Goal: Transaction & Acquisition: Book appointment/travel/reservation

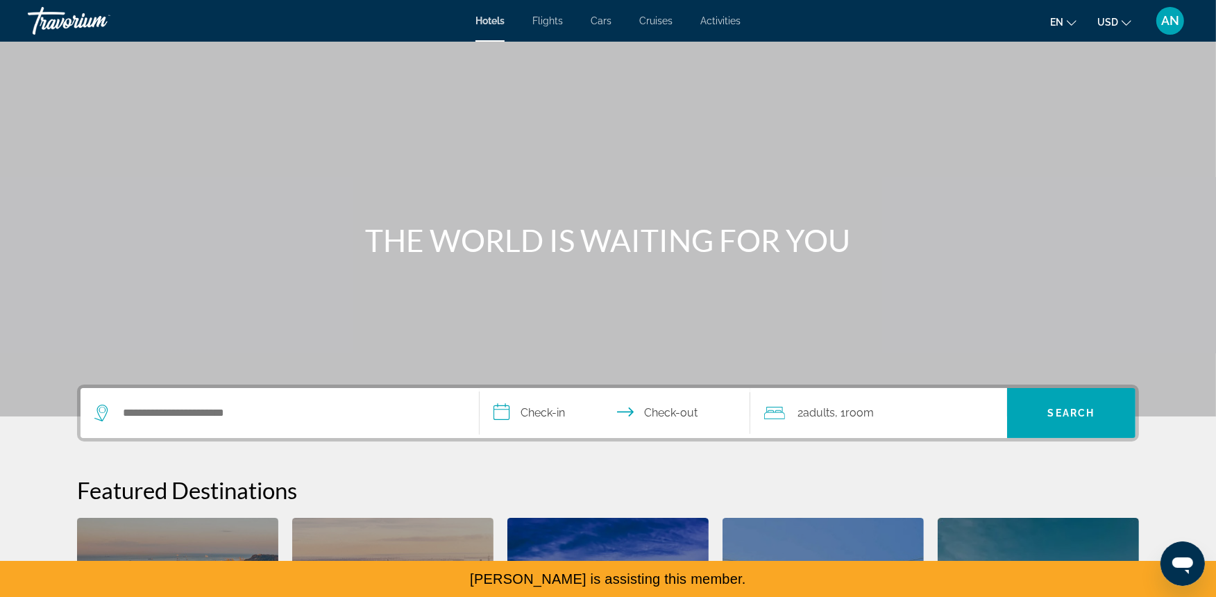
click at [608, 19] on span "Cars" at bounding box center [600, 20] width 21 height 11
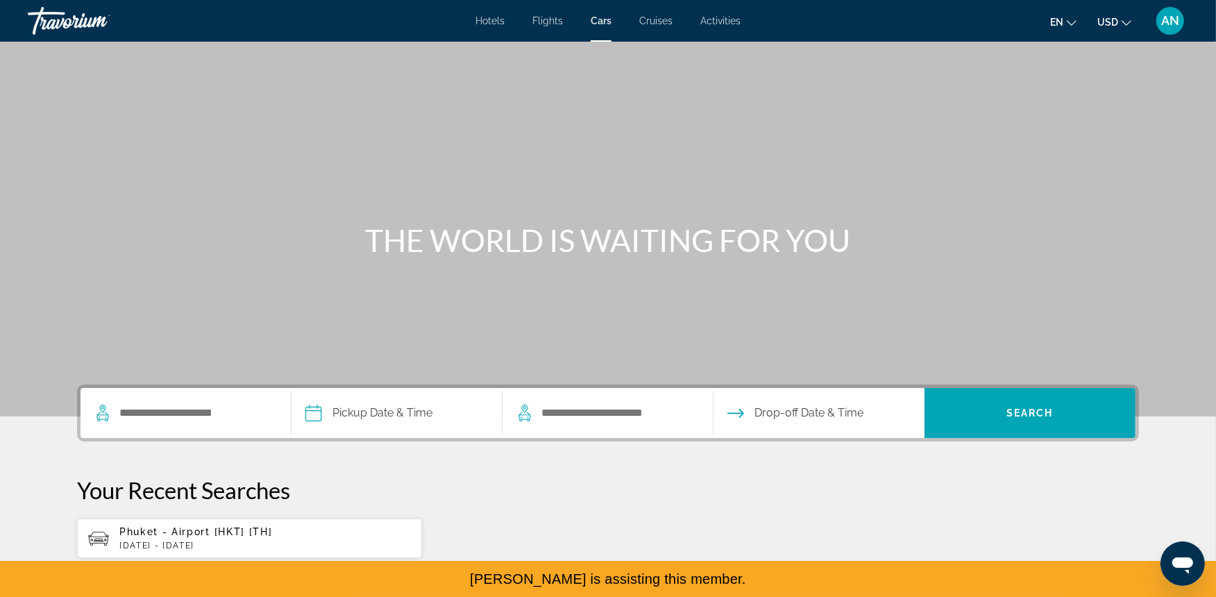
click at [204, 557] on button "Phuket - Airport [HKT] [TH] [DATE] - [DATE]" at bounding box center [249, 538] width 345 height 41
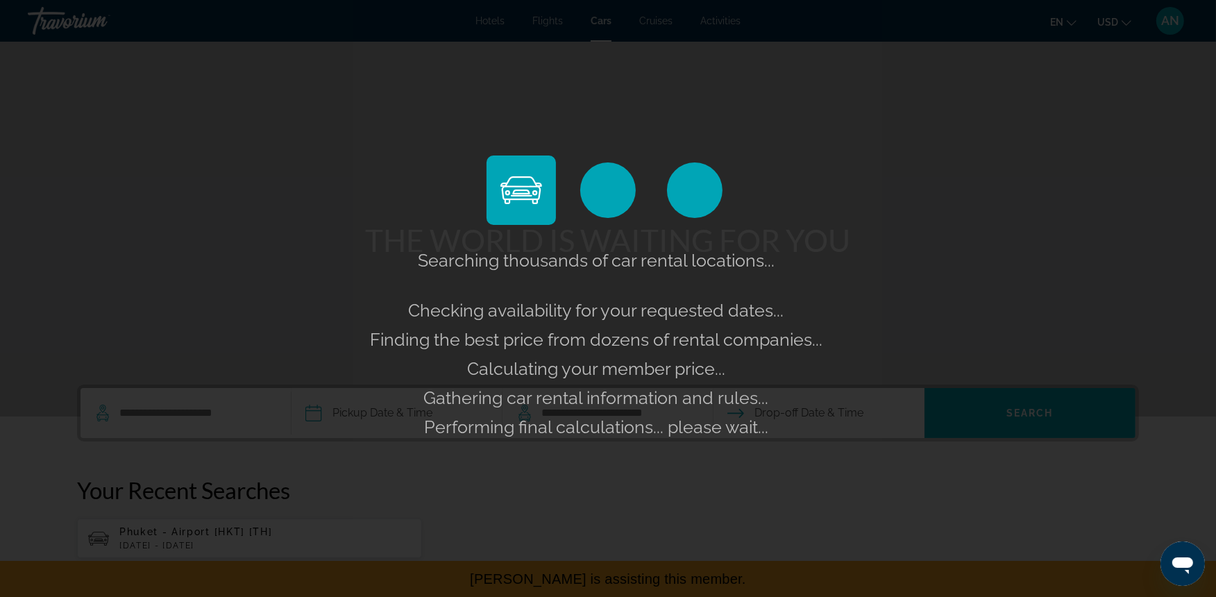
click at [205, 540] on div "Searching thousands of car rental locations... Checking availability for your r…" at bounding box center [608, 298] width 1216 height 597
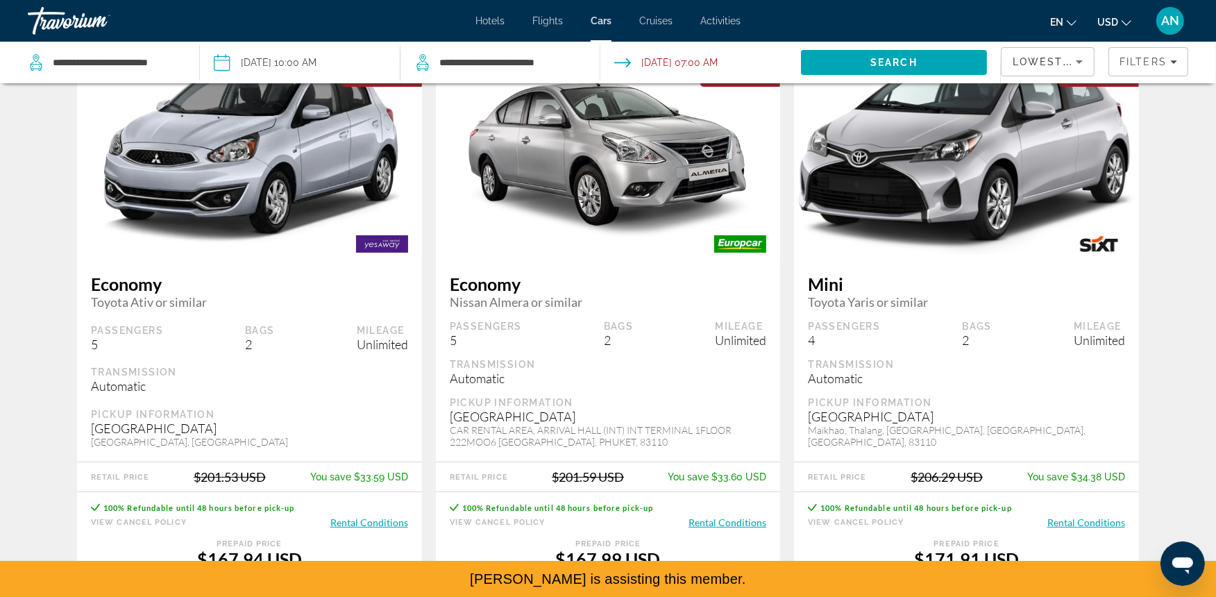
scroll to position [171, 0]
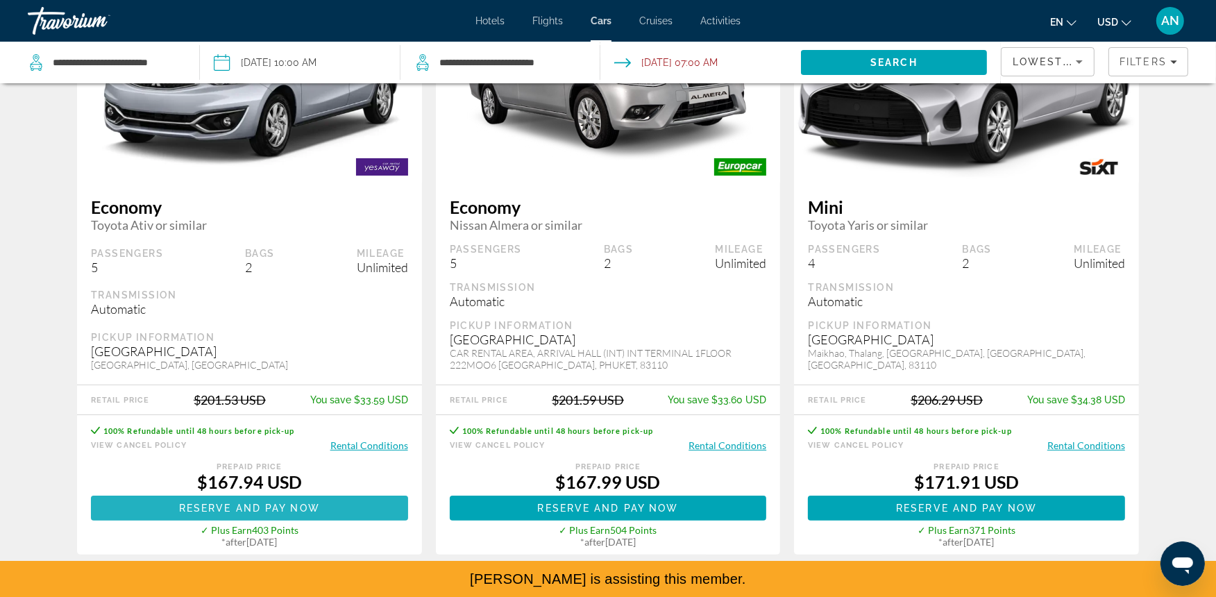
click at [351, 491] on span "Main content" at bounding box center [249, 507] width 317 height 33
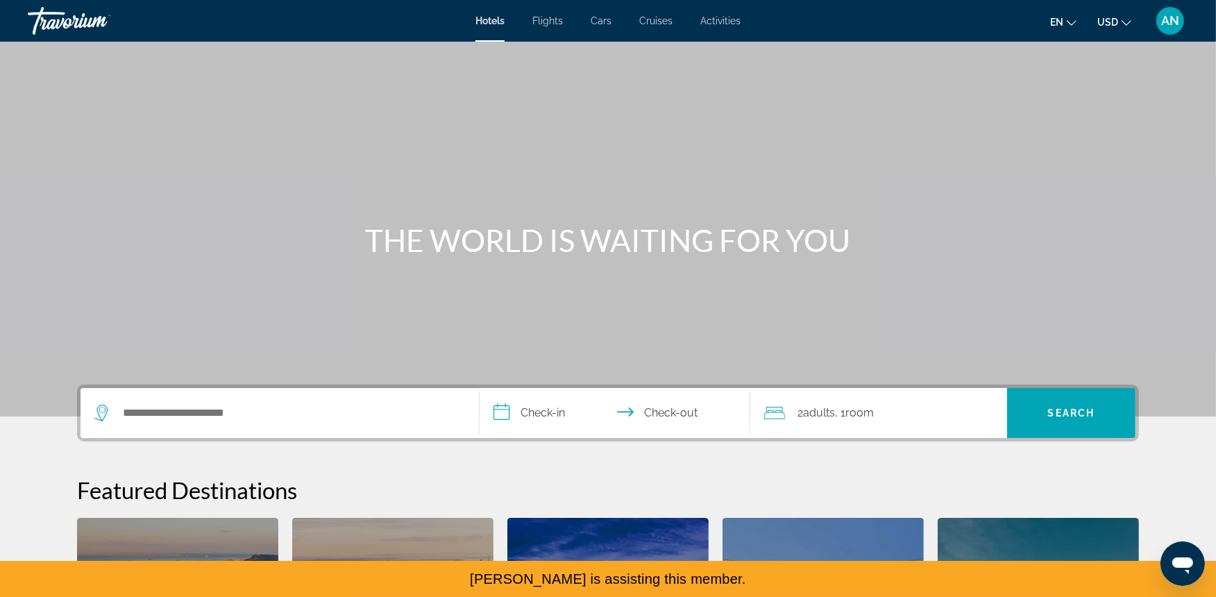
click at [715, 19] on span "Activities" at bounding box center [720, 20] width 40 height 11
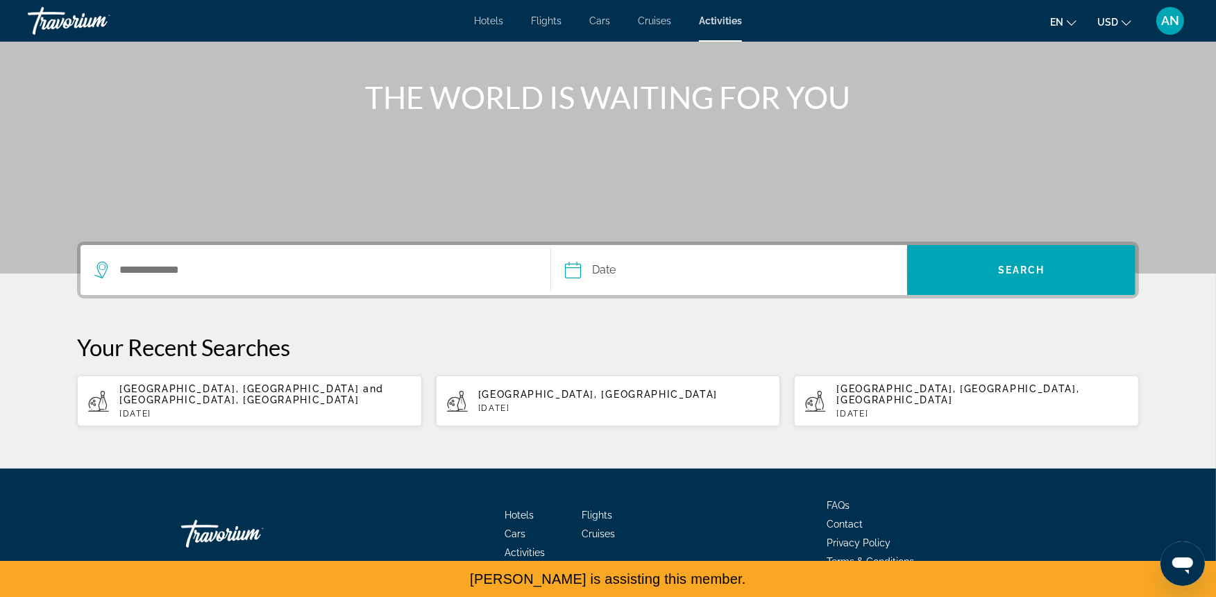
scroll to position [146, 0]
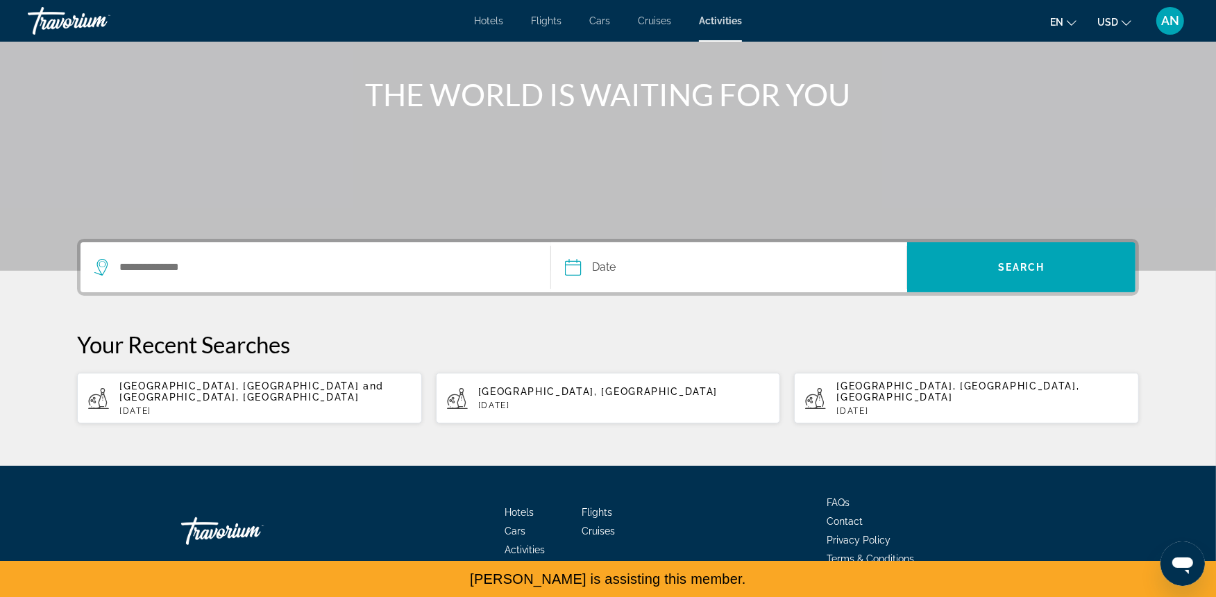
click at [352, 418] on app-activities-recent-search "Phuket, Southern Thailand and Andaman Coast, Thailand Sat, 04 Oct" at bounding box center [249, 398] width 345 height 51
type input "**********"
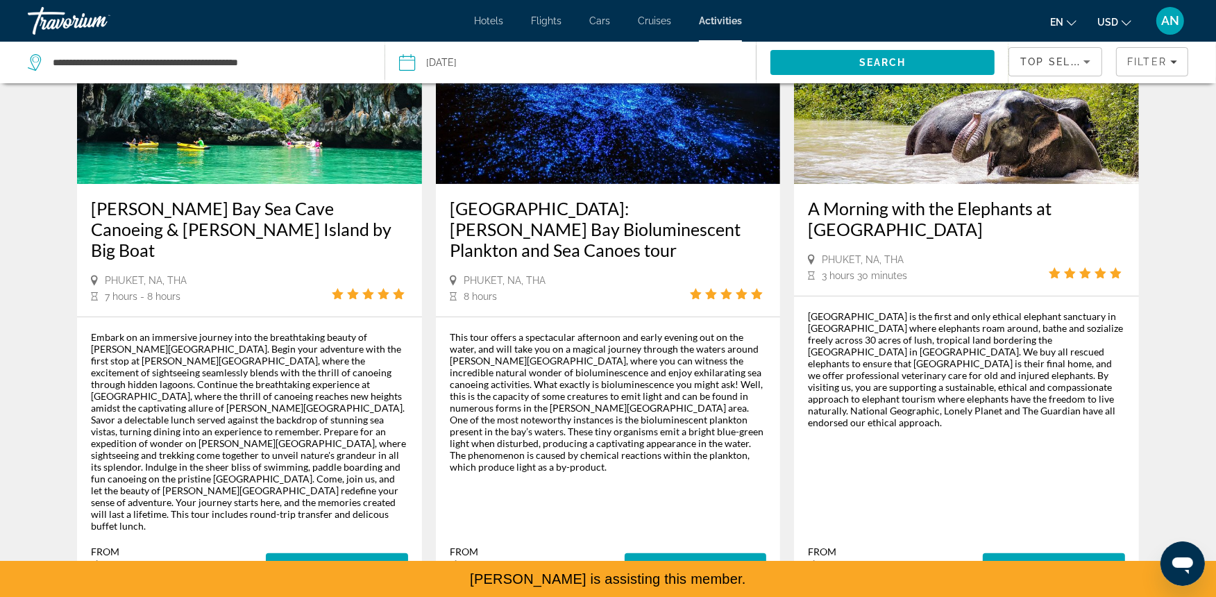
scroll to position [173, 0]
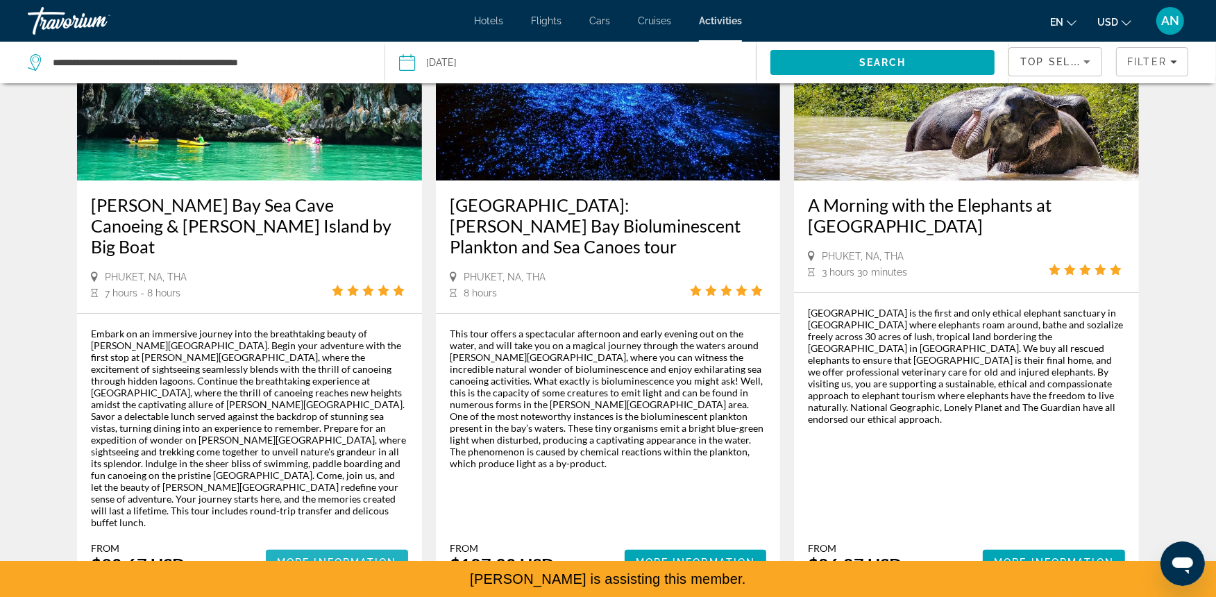
click at [295, 556] on span "More Information" at bounding box center [337, 561] width 120 height 11
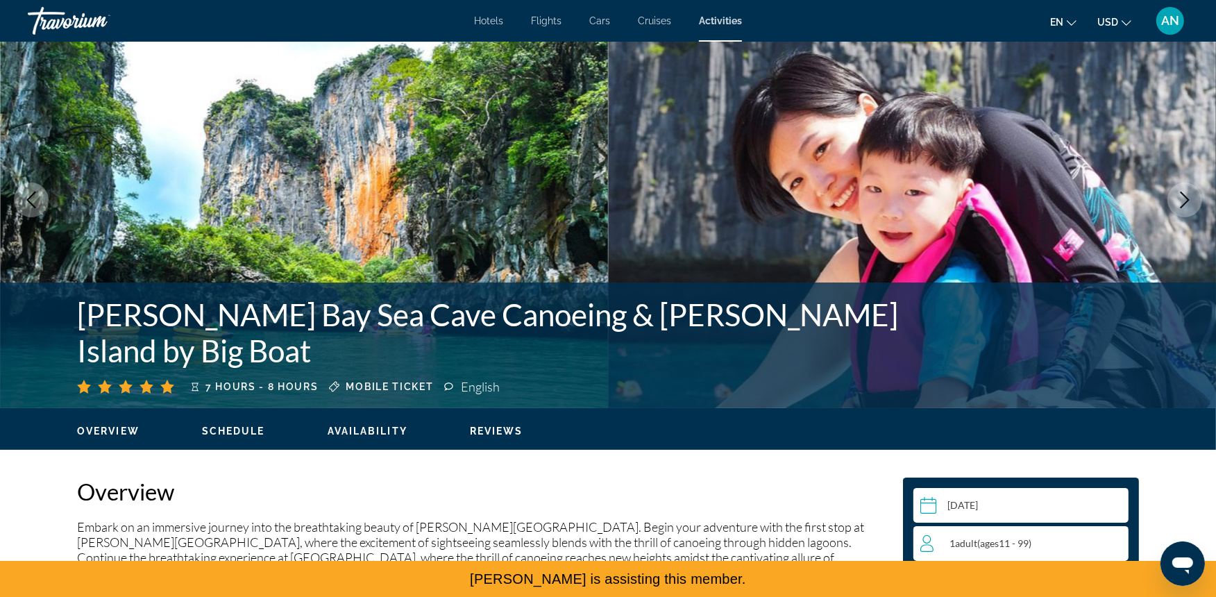
click at [393, 432] on span "Availability" at bounding box center [367, 430] width 80 height 11
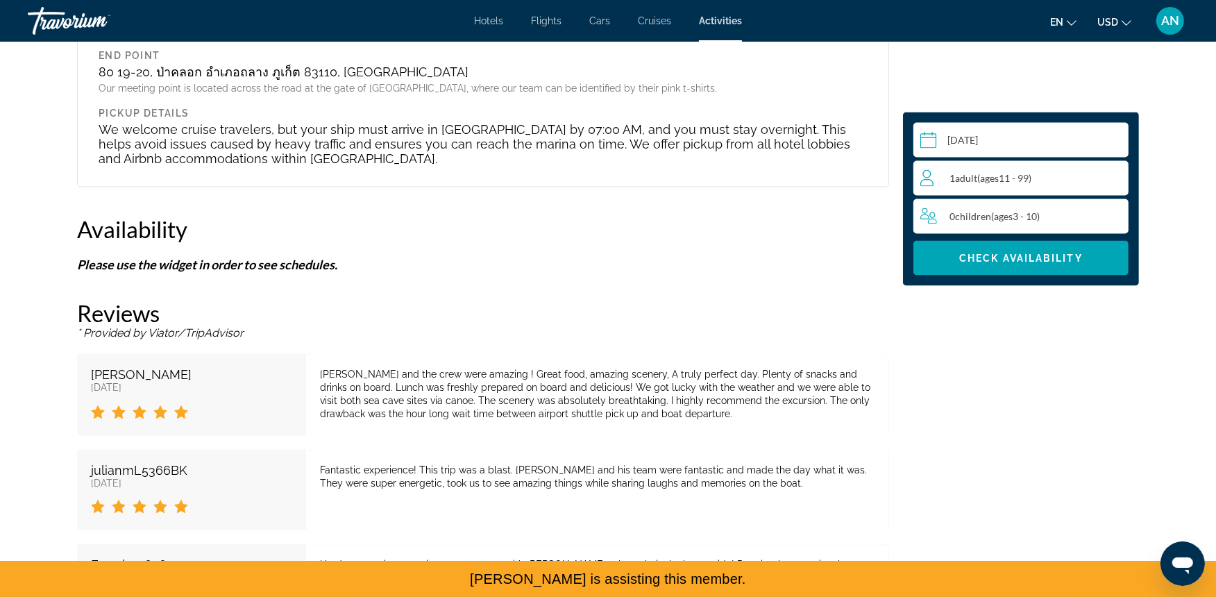
scroll to position [2509, 0]
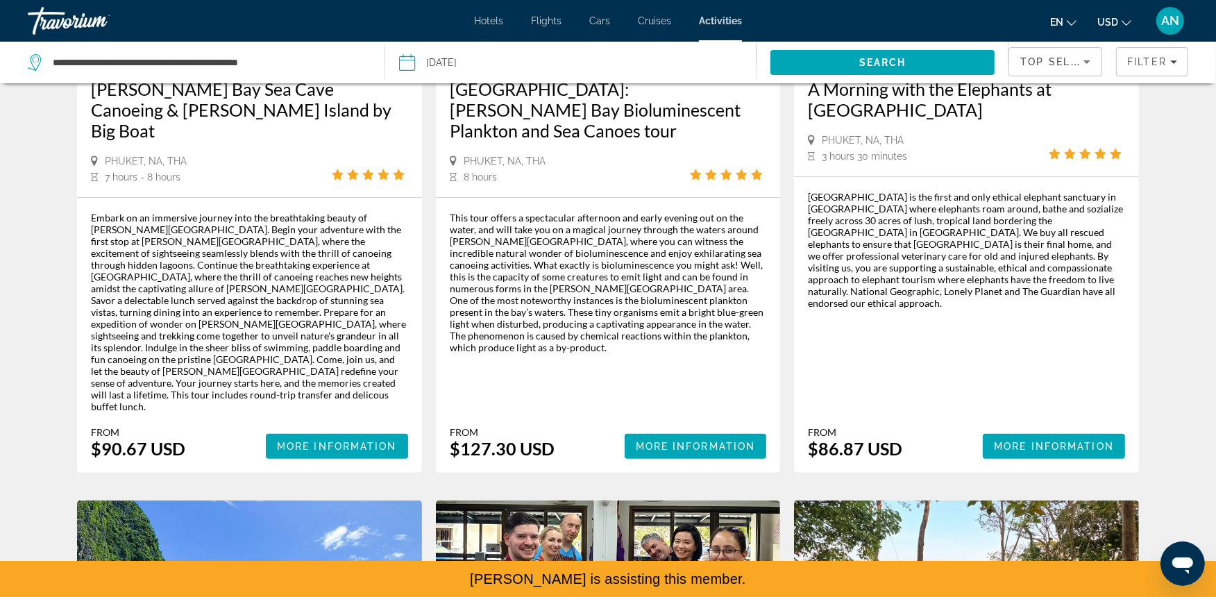
scroll to position [303, 0]
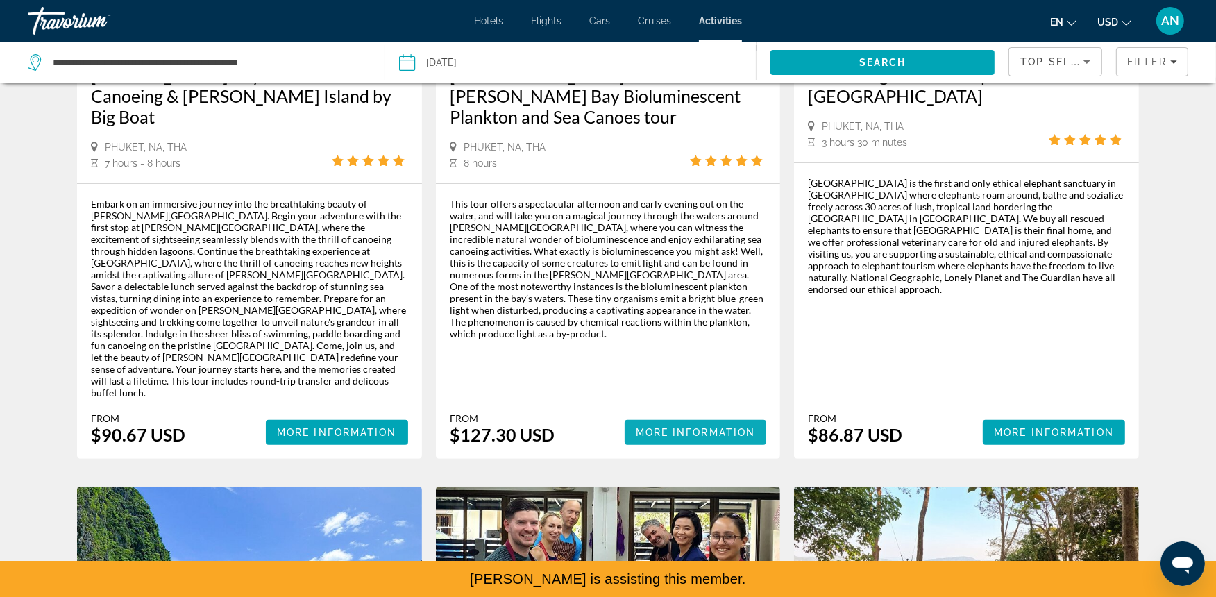
click at [708, 416] on span "Main content" at bounding box center [695, 432] width 142 height 33
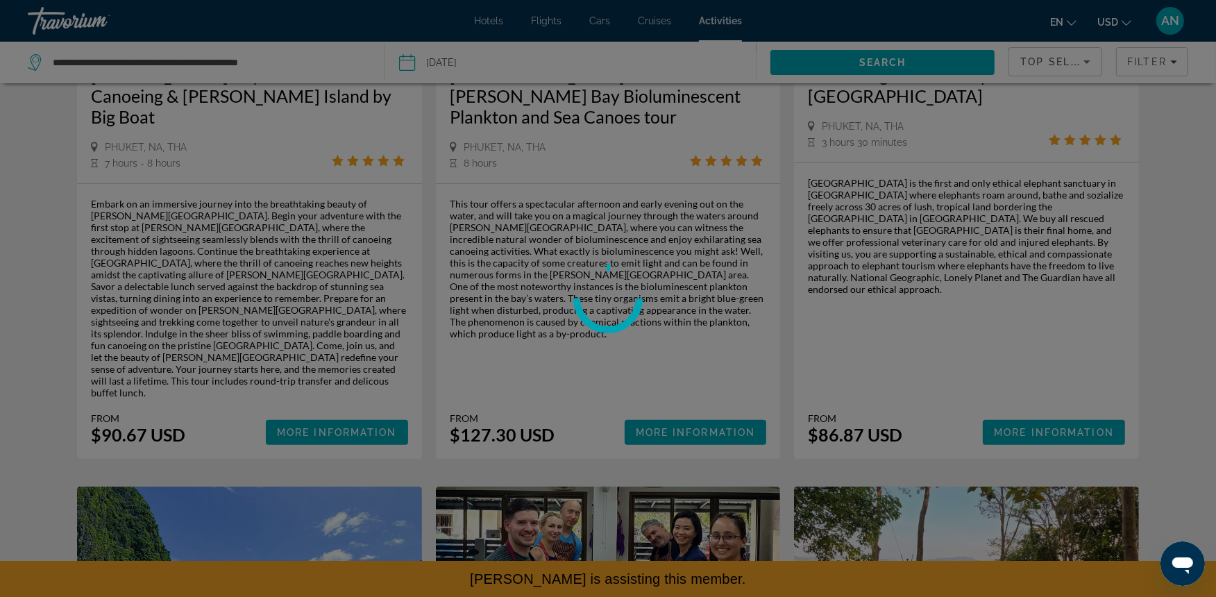
click at [687, 264] on div at bounding box center [608, 298] width 1216 height 597
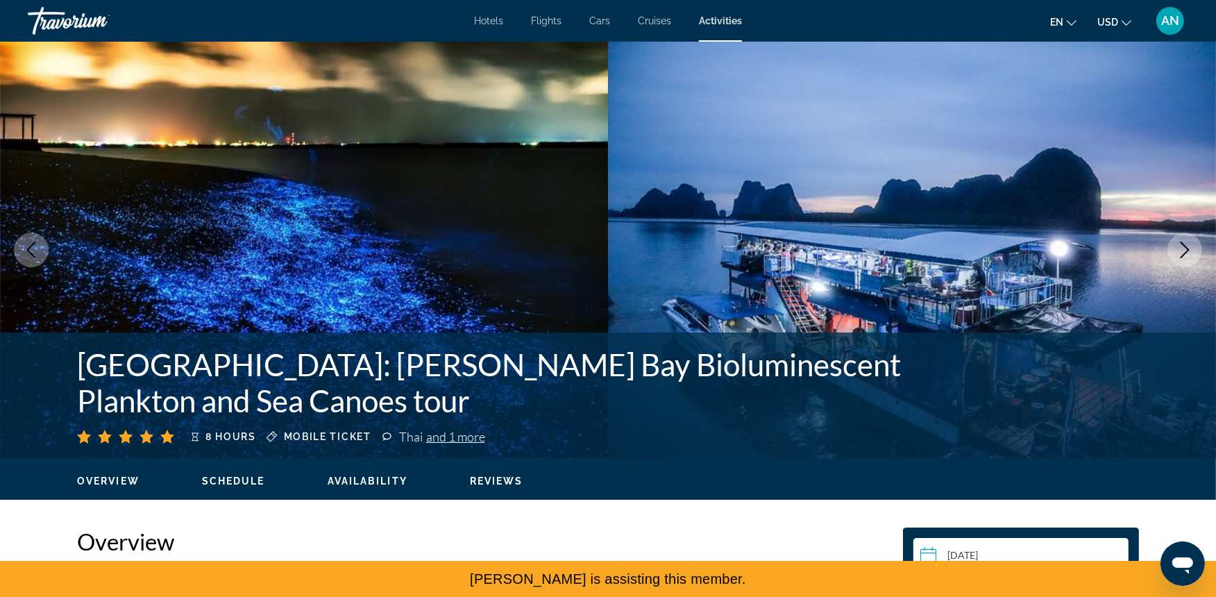
click at [378, 477] on span "Availability" at bounding box center [367, 480] width 80 height 11
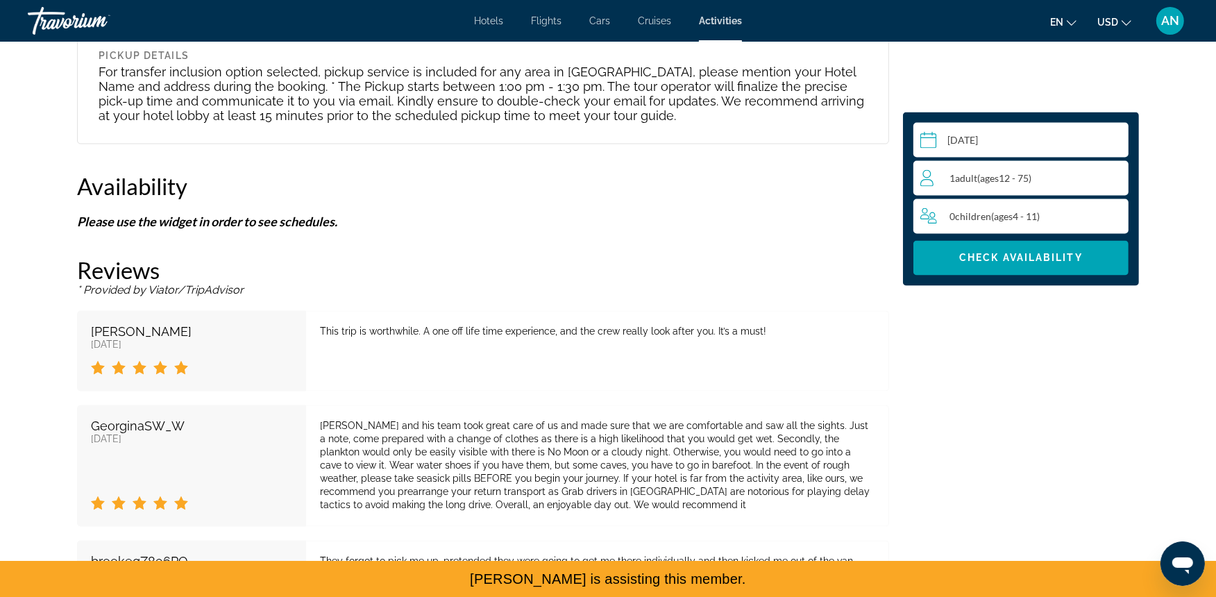
scroll to position [2582, 0]
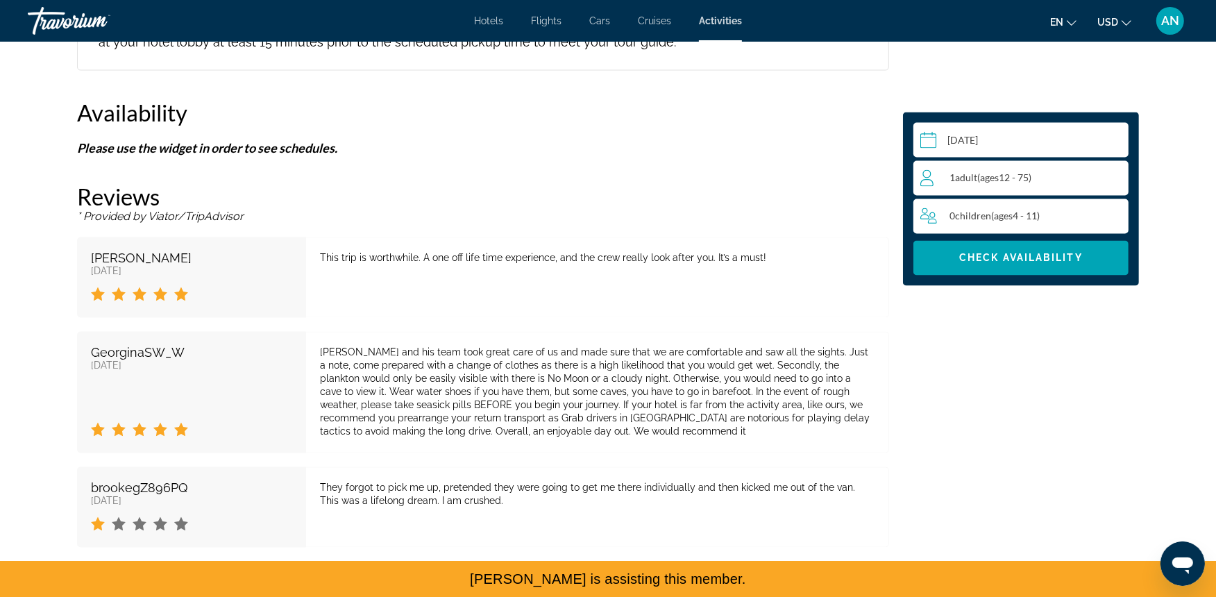
click at [982, 279] on div "Select a date Oct 4, 2025 Oct *** *** *** *** *** *** *** *** *** *** *** *** 2…" at bounding box center [1021, 198] width 236 height 173
click at [974, 266] on span "Main content" at bounding box center [1020, 257] width 215 height 33
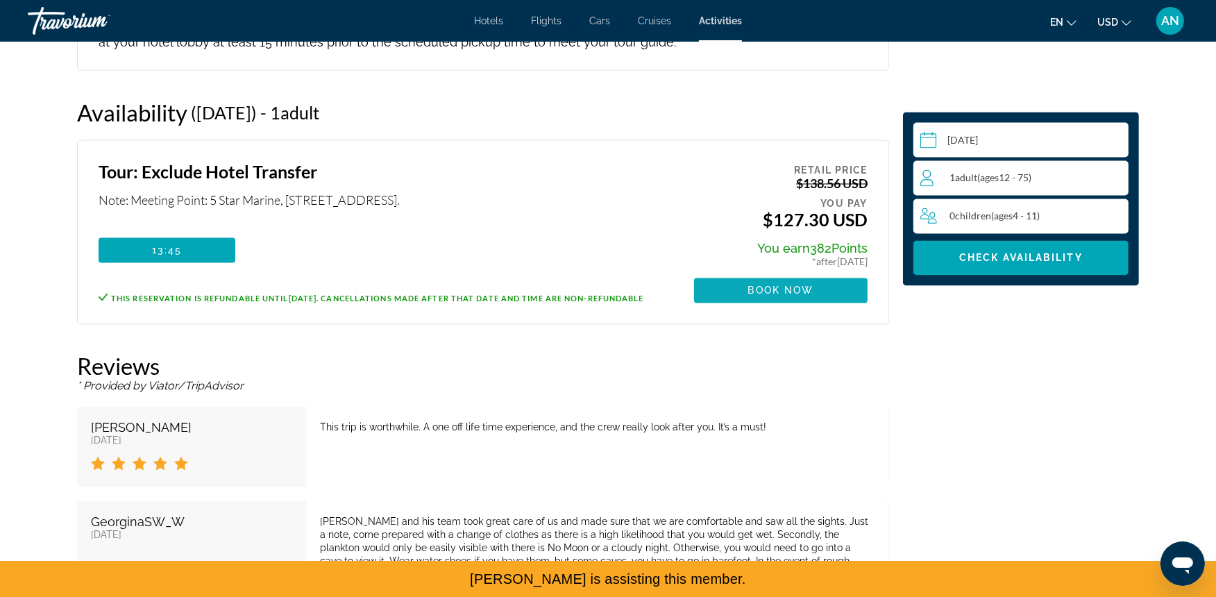
click at [823, 274] on span "Main content" at bounding box center [780, 290] width 173 height 33
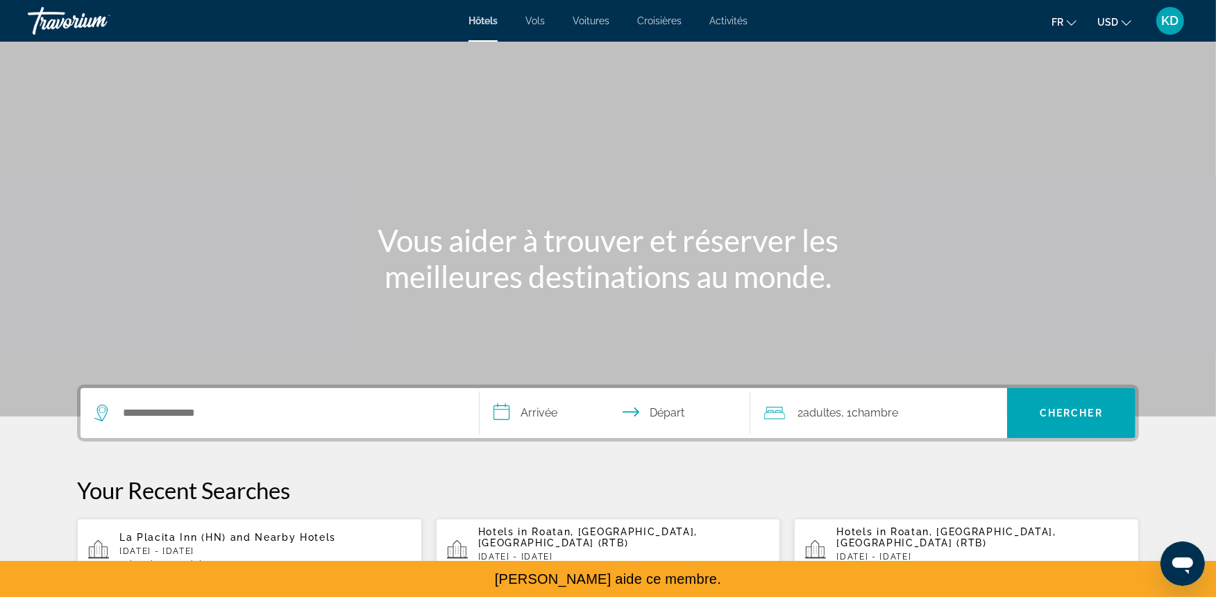
click at [1177, 19] on span "KD" at bounding box center [1169, 21] width 17 height 14
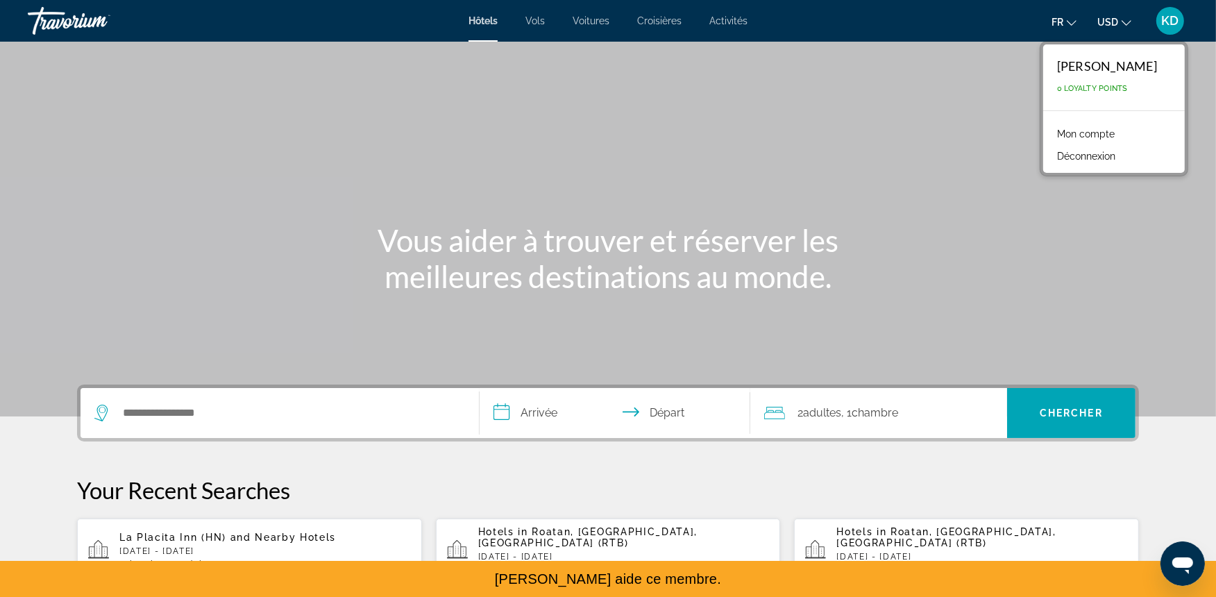
click at [1111, 133] on link "Mon compte" at bounding box center [1085, 134] width 71 height 18
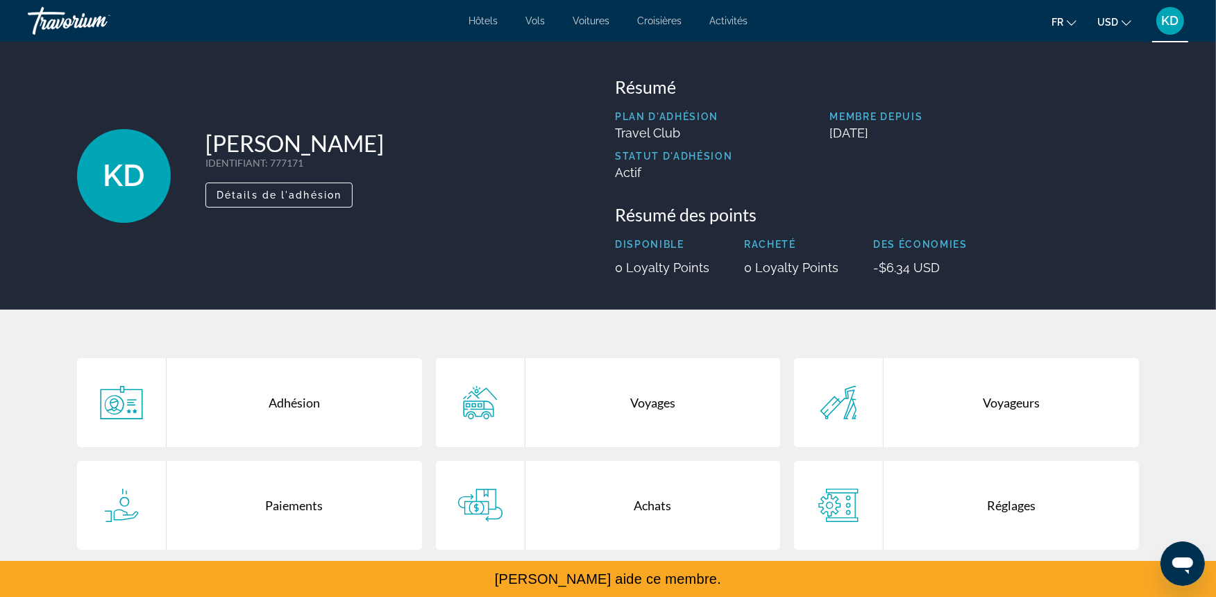
click at [690, 433] on div "Voyages" at bounding box center [652, 402] width 255 height 89
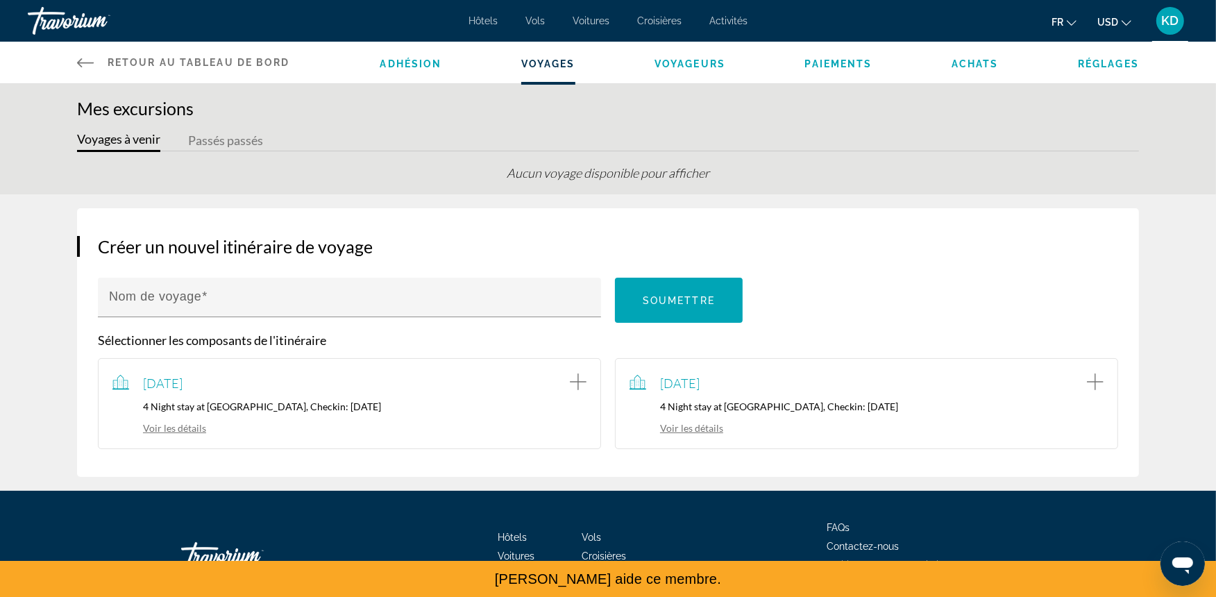
click at [658, 71] on div "Adhésion Voyages Voyageurs Paiements Achats Réglages" at bounding box center [759, 63] width 759 height 42
click at [670, 66] on span "Voyageurs" at bounding box center [689, 63] width 71 height 11
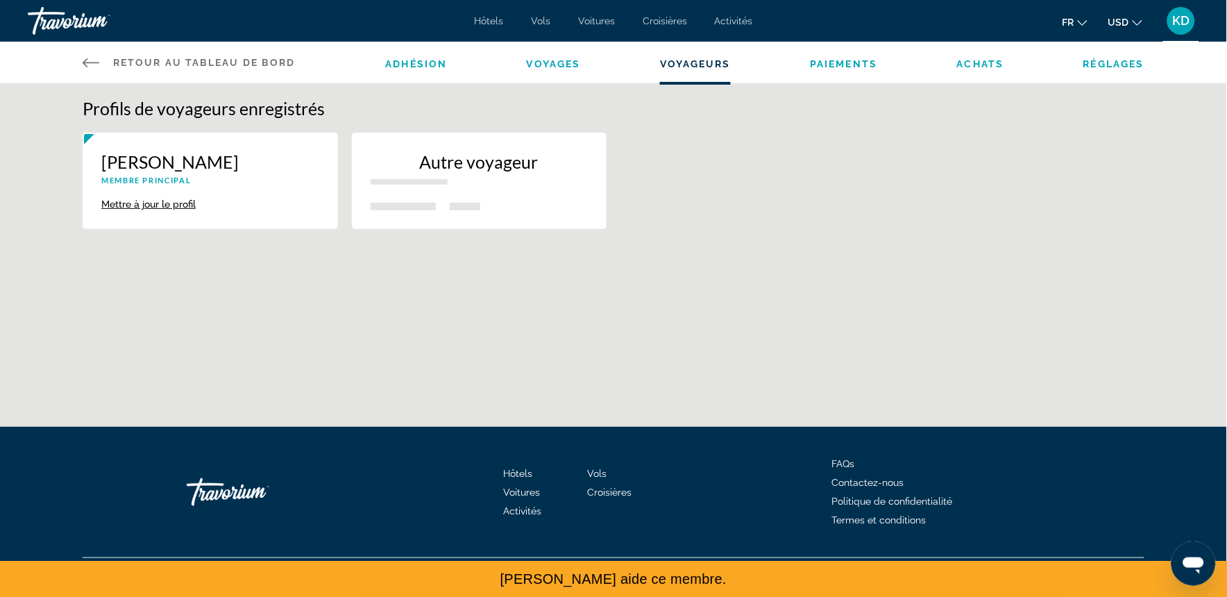
click at [813, 67] on span "Paiements" at bounding box center [843, 63] width 67 height 11
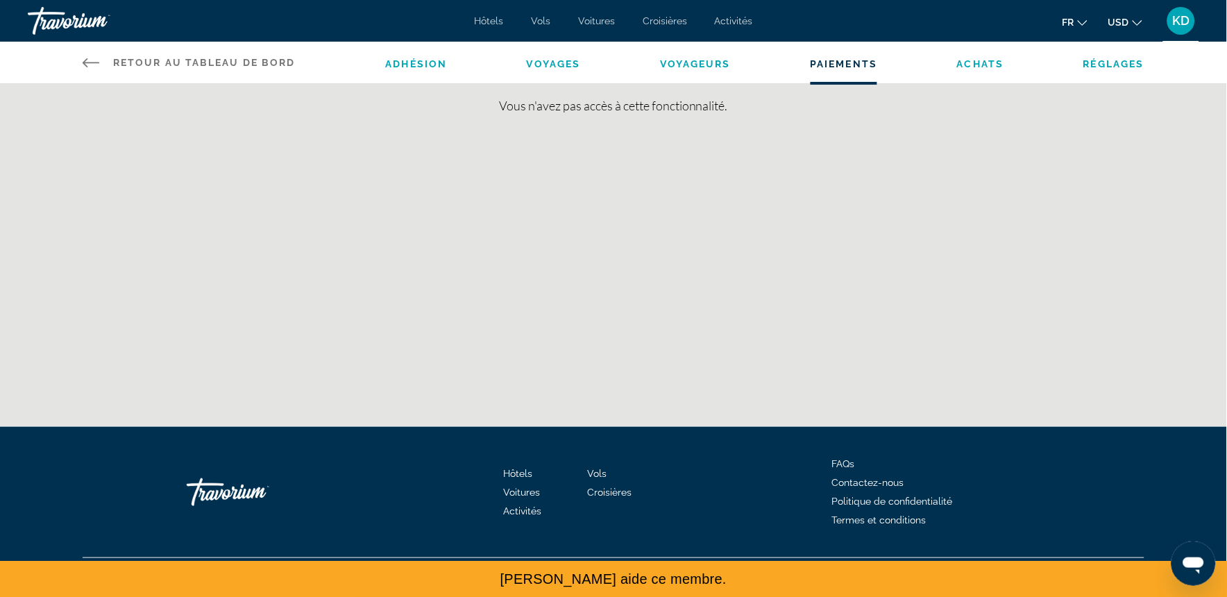
click at [992, 70] on div "Adhésion Voyages Voyageurs Paiements Achats Réglages" at bounding box center [765, 63] width 759 height 42
click at [988, 70] on div "Adhésion Voyages Voyageurs Paiements Achats Réglages" at bounding box center [765, 63] width 759 height 42
click at [979, 64] on span "Achats" at bounding box center [980, 63] width 47 height 11
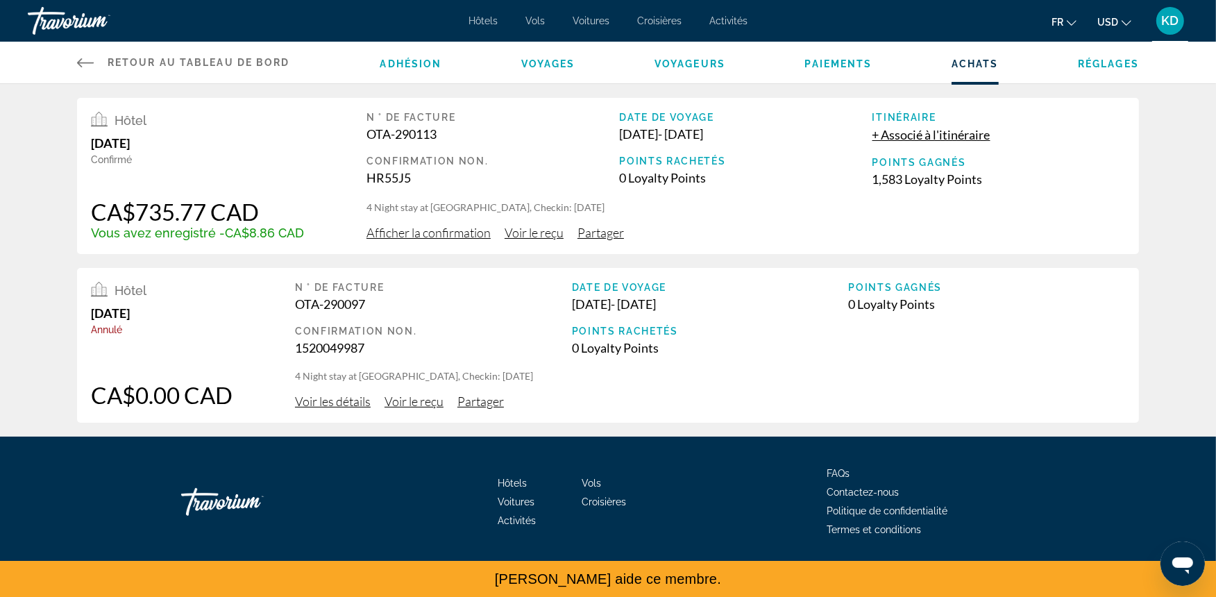
click at [341, 398] on span "Voir les détails" at bounding box center [333, 400] width 76 height 15
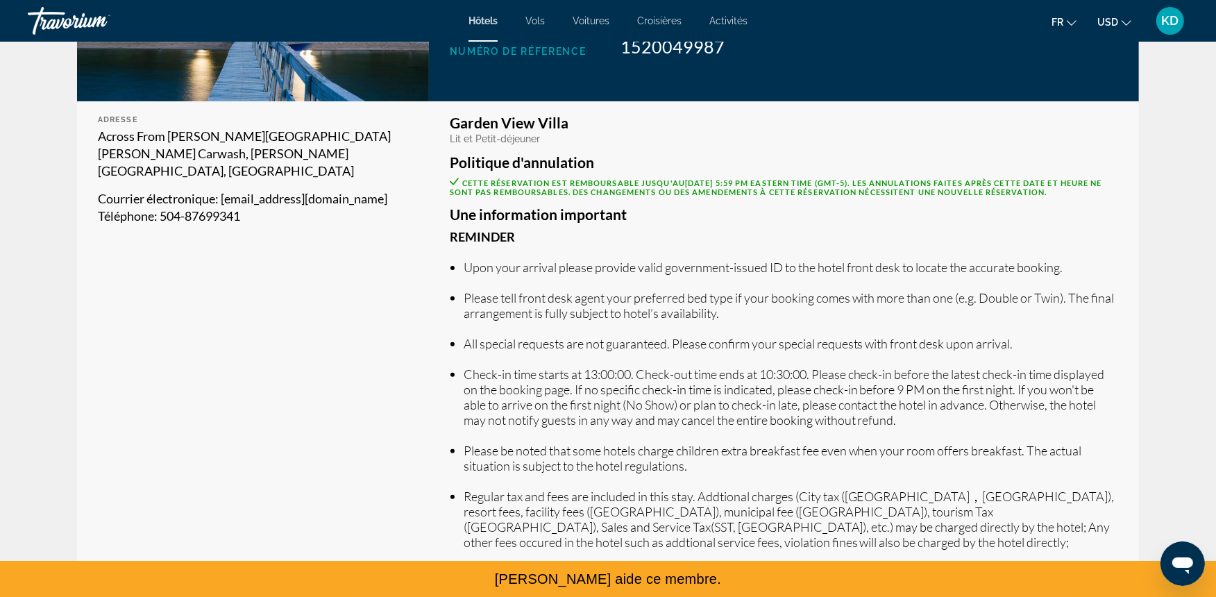
scroll to position [375, 0]
